Goal: Transaction & Acquisition: Purchase product/service

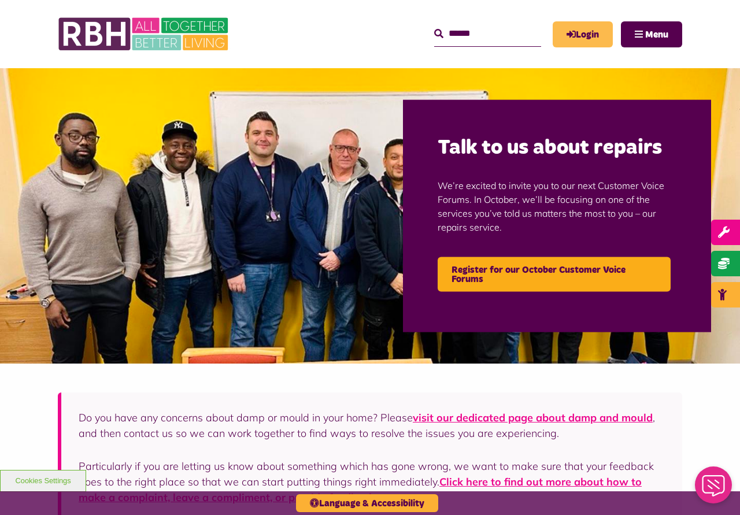
click at [0, 0] on icon "MyRBH" at bounding box center [0, 0] width 0 height 0
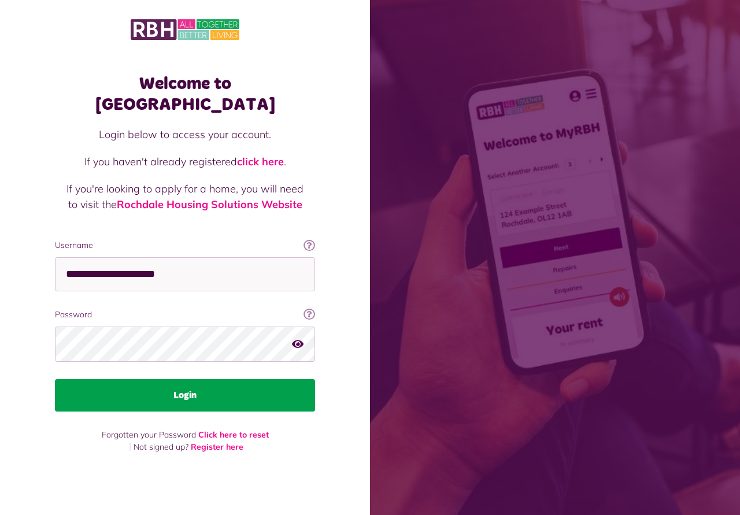
click at [193, 379] on button "Login" at bounding box center [185, 395] width 260 height 32
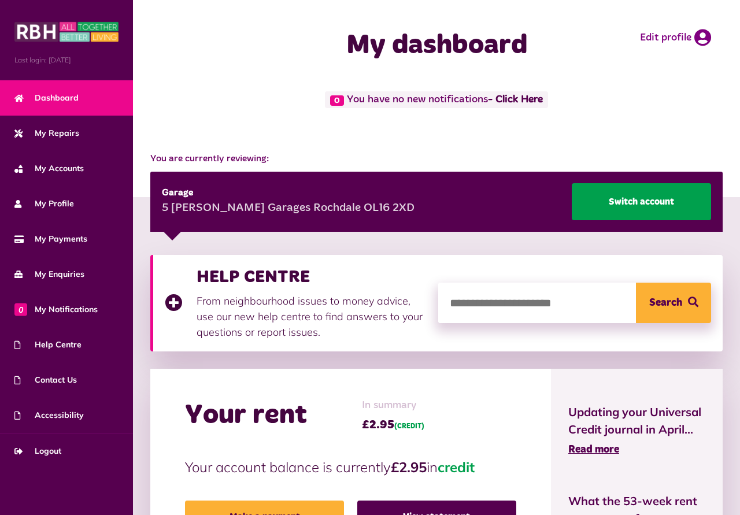
click at [639, 202] on link "Switch account" at bounding box center [641, 201] width 139 height 37
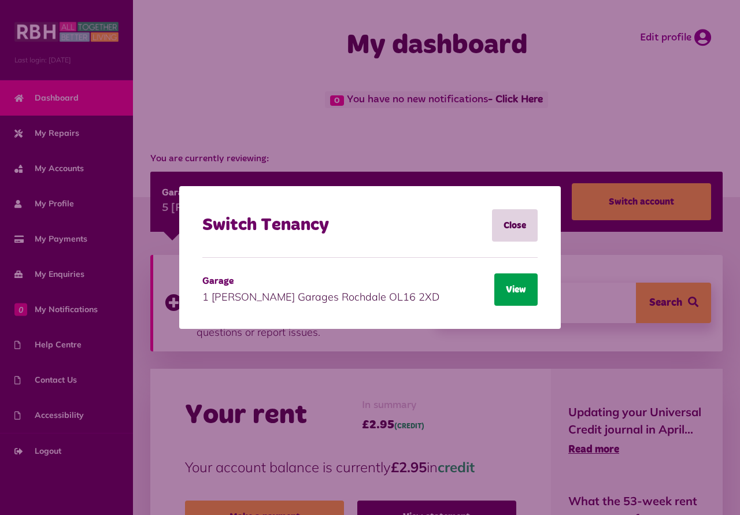
click at [512, 283] on button "View" at bounding box center [515, 289] width 43 height 32
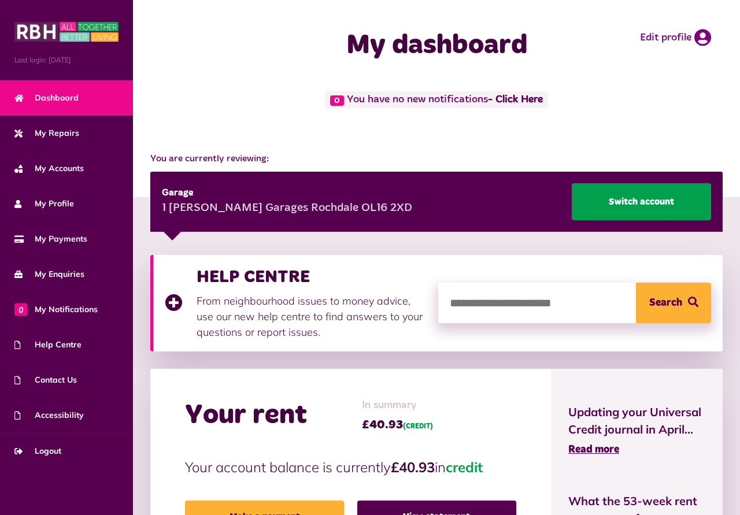
click at [631, 201] on link "Switch account" at bounding box center [641, 201] width 139 height 37
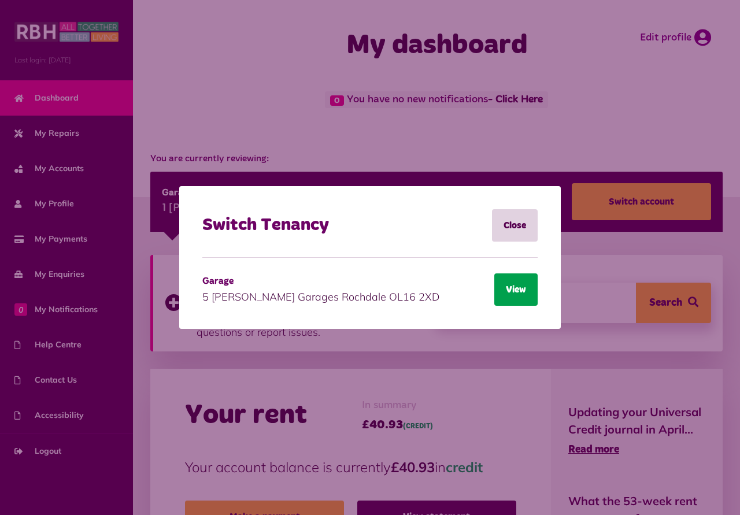
click at [521, 295] on button "View" at bounding box center [515, 289] width 43 height 32
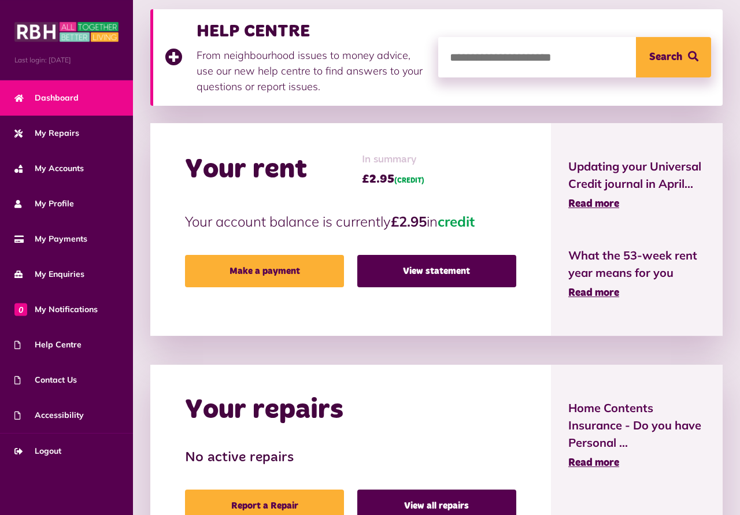
scroll to position [295, 0]
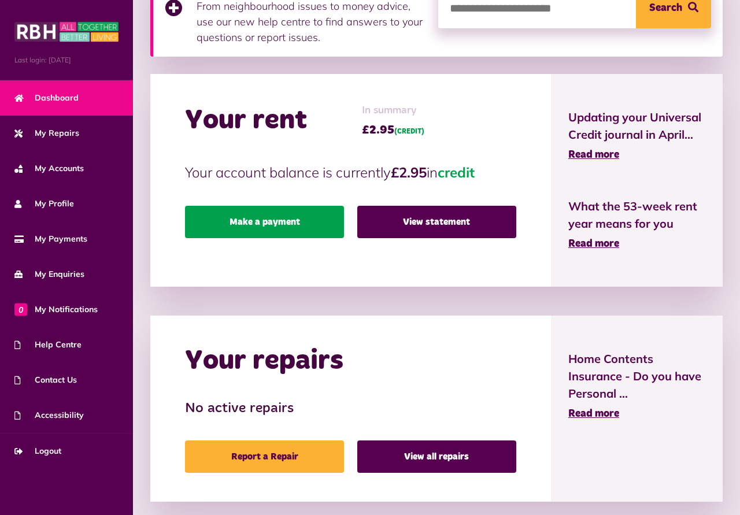
click at [270, 225] on link "Make a payment" at bounding box center [264, 222] width 159 height 32
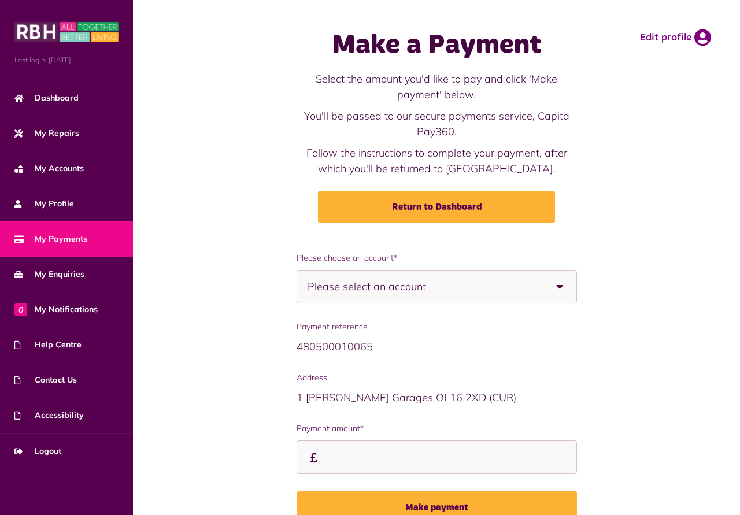
click at [561, 286] on b at bounding box center [560, 287] width 32 height 32
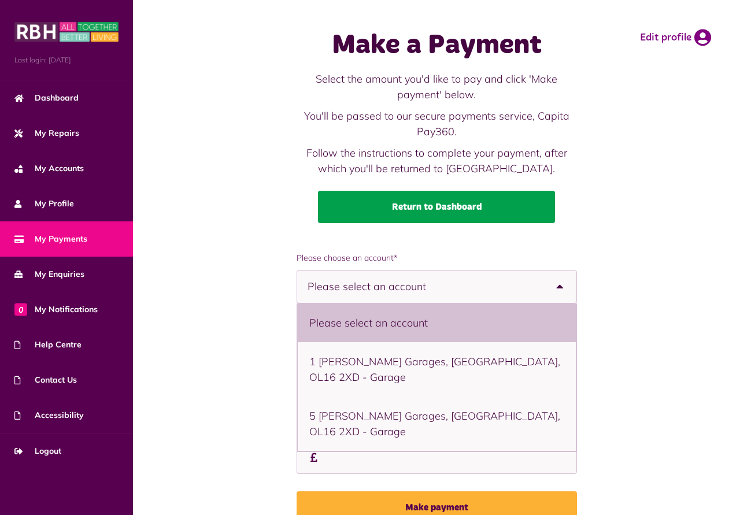
click at [439, 202] on link "Return to Dashboard" at bounding box center [436, 207] width 237 height 32
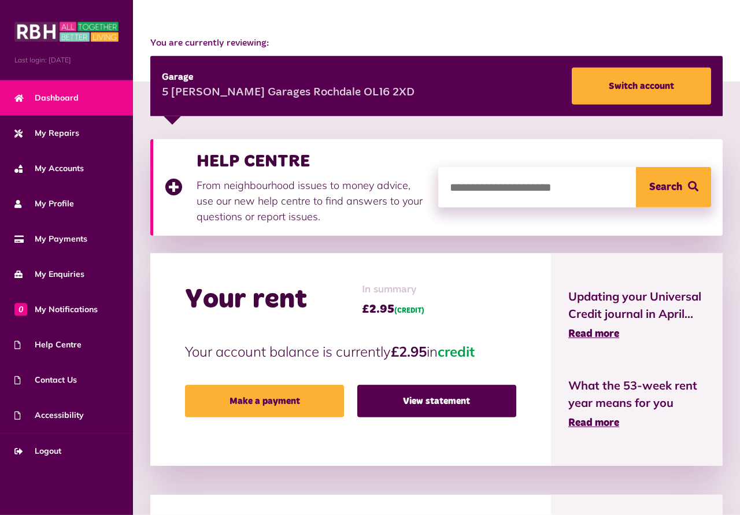
scroll to position [118, 0]
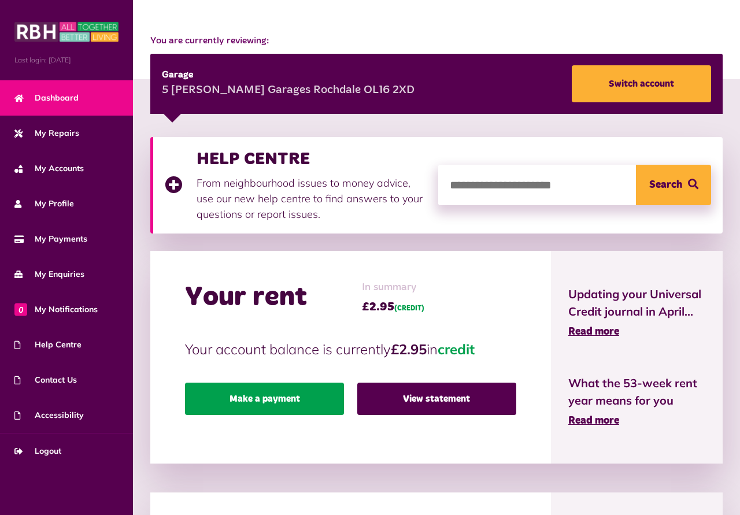
click at [285, 397] on link "Make a payment" at bounding box center [264, 399] width 159 height 32
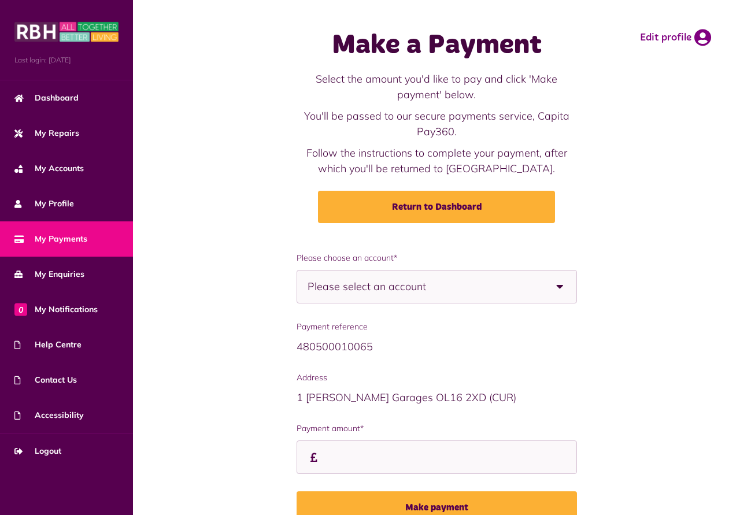
click at [560, 287] on b at bounding box center [560, 287] width 32 height 32
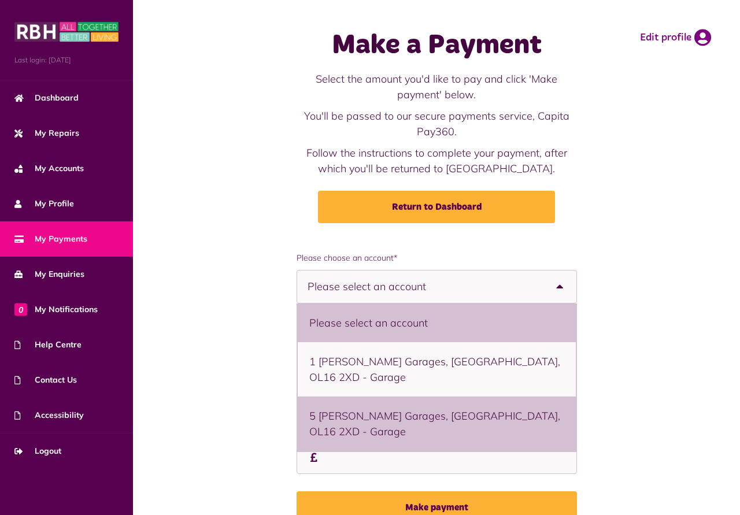
click at [376, 397] on li "5 [PERSON_NAME] Garages, [GEOGRAPHIC_DATA], OL16 2XD - Garage" at bounding box center [437, 424] width 278 height 54
select select "**********"
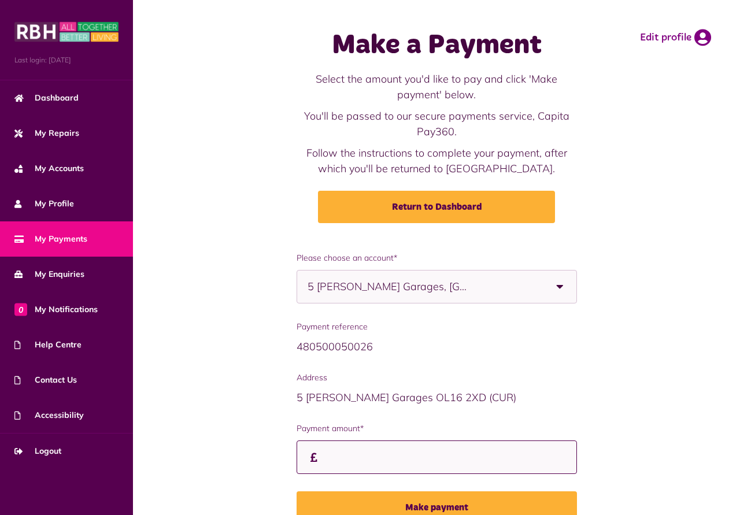
click at [328, 461] on input "Payment amount*" at bounding box center [437, 458] width 280 height 34
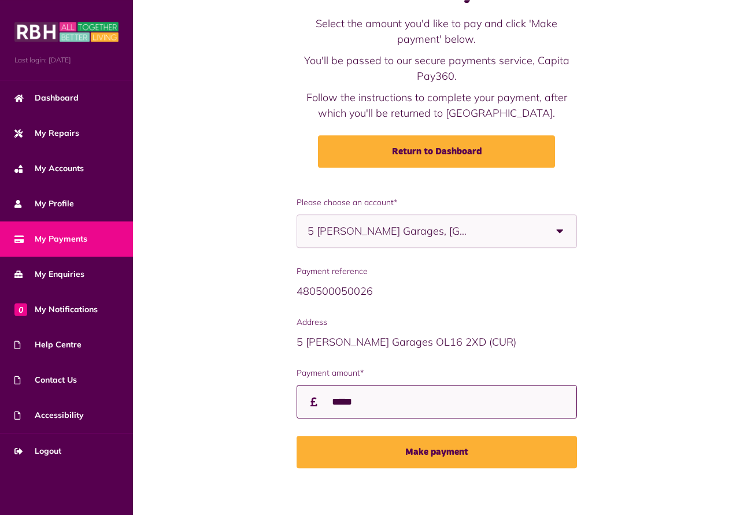
scroll to position [62, 0]
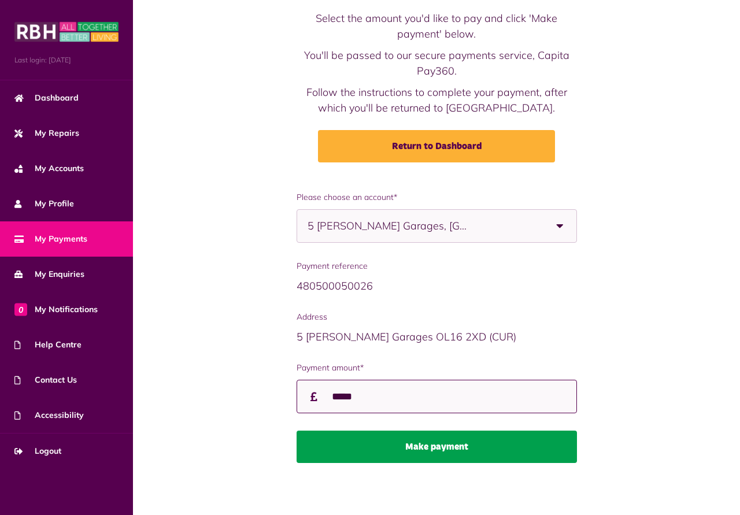
type input "*****"
click at [423, 444] on button "Make payment" at bounding box center [437, 447] width 280 height 32
